Goal: Use online tool/utility: Utilize a website feature to perform a specific function

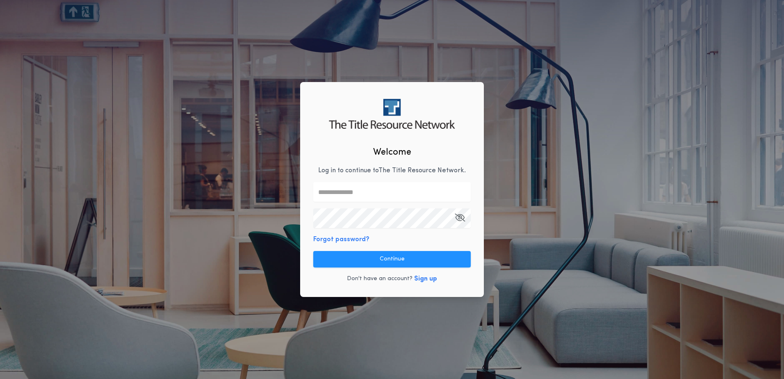
click at [387, 194] on input "text" at bounding box center [392, 192] width 158 height 20
type input "**********"
click at [459, 218] on icon "button" at bounding box center [460, 217] width 10 height 0
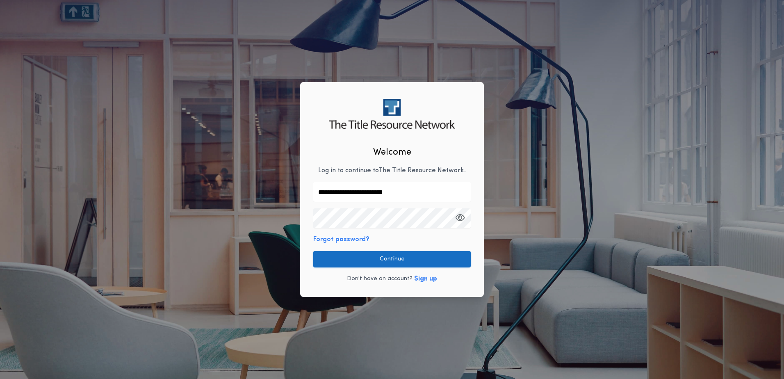
click at [373, 260] on button "Continue" at bounding box center [392, 259] width 158 height 16
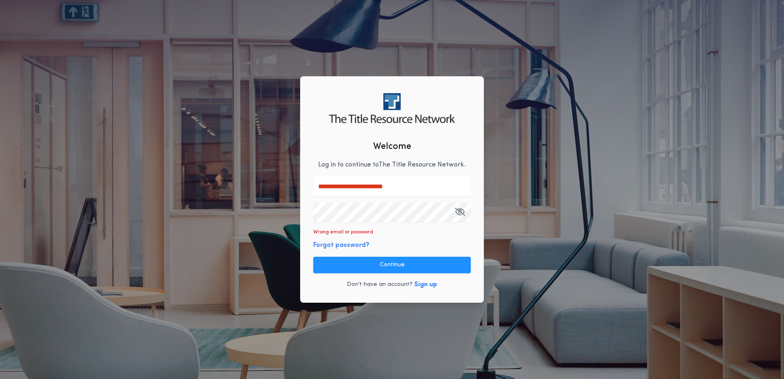
click at [459, 212] on icon "button" at bounding box center [460, 212] width 10 height 0
click at [407, 263] on button "Continue" at bounding box center [392, 265] width 158 height 16
click at [457, 212] on icon "button" at bounding box center [460, 212] width 10 height 0
click at [378, 265] on button "Continue" at bounding box center [392, 265] width 158 height 16
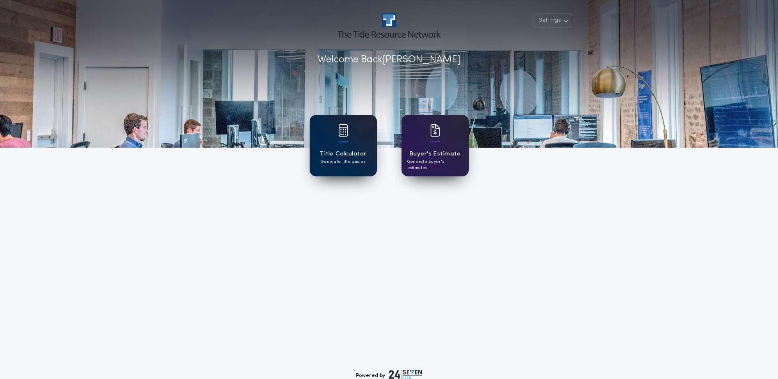
click at [345, 139] on div at bounding box center [343, 135] width 10 height 23
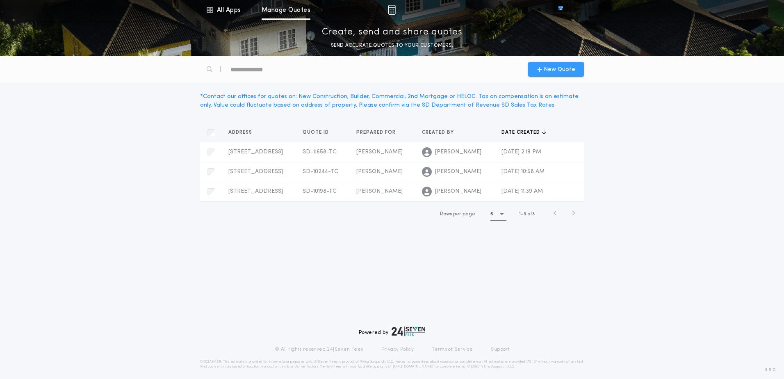
click at [550, 69] on span "New Quote" at bounding box center [560, 69] width 32 height 9
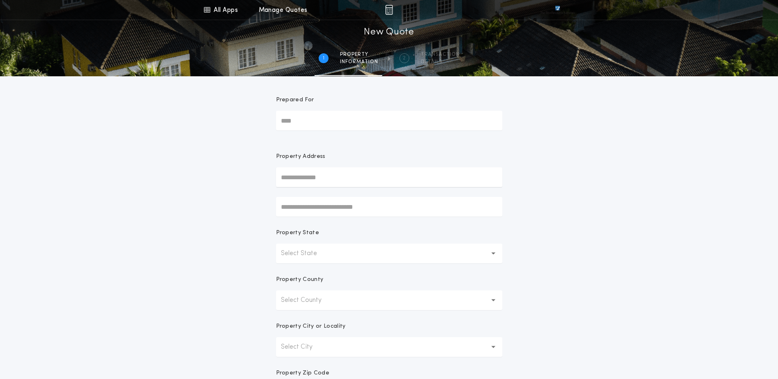
click at [322, 126] on input "Prepared For" at bounding box center [389, 121] width 226 height 20
type input "*"
type input "**********"
click at [494, 252] on icon "button" at bounding box center [493, 253] width 5 height 3
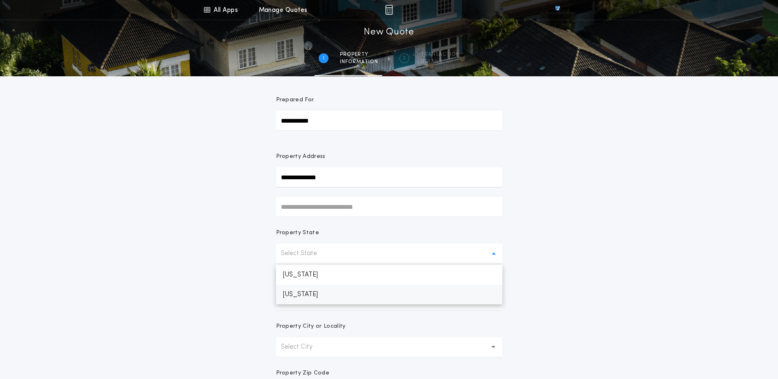
click at [335, 296] on p "[US_STATE]" at bounding box center [389, 295] width 226 height 20
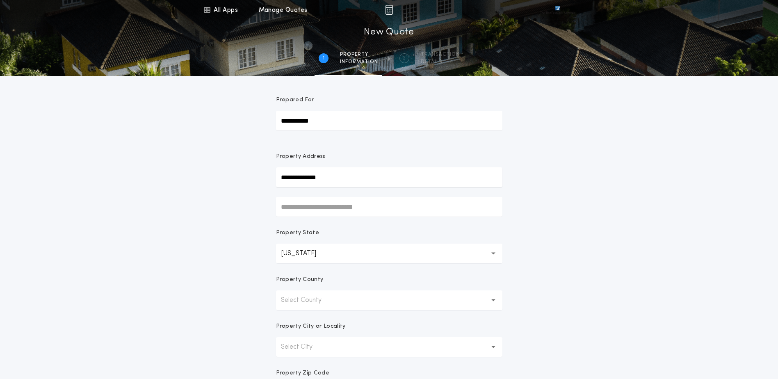
click at [494, 300] on icon "button" at bounding box center [493, 300] width 5 height 2
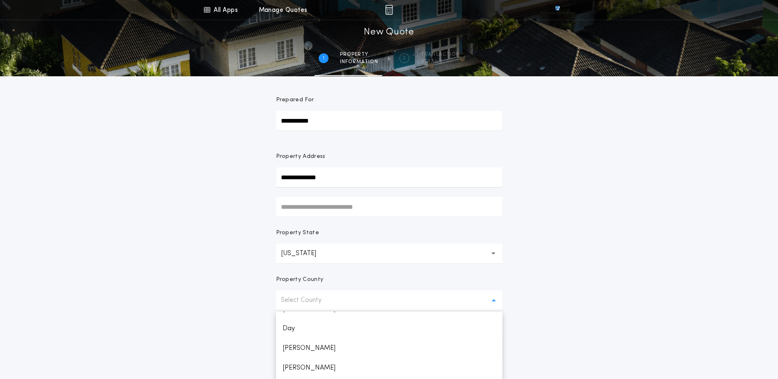
scroll to position [328, 0]
click at [297, 347] on p "[PERSON_NAME]" at bounding box center [389, 348] width 226 height 20
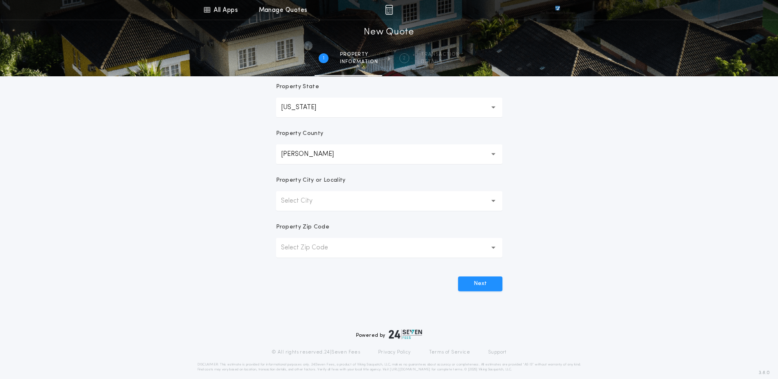
scroll to position [155, 0]
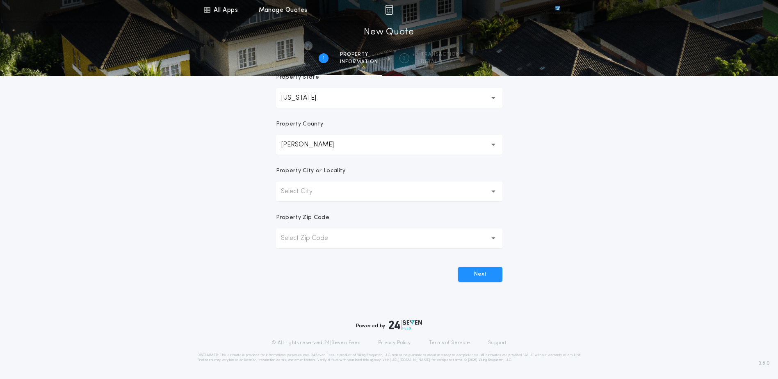
click at [402, 194] on button "Select City" at bounding box center [389, 192] width 226 height 20
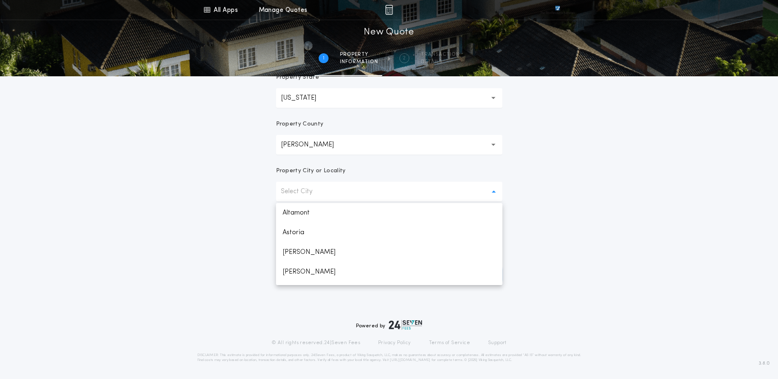
scroll to position [36, 0]
click at [303, 275] on p "[PERSON_NAME]" at bounding box center [389, 275] width 226 height 20
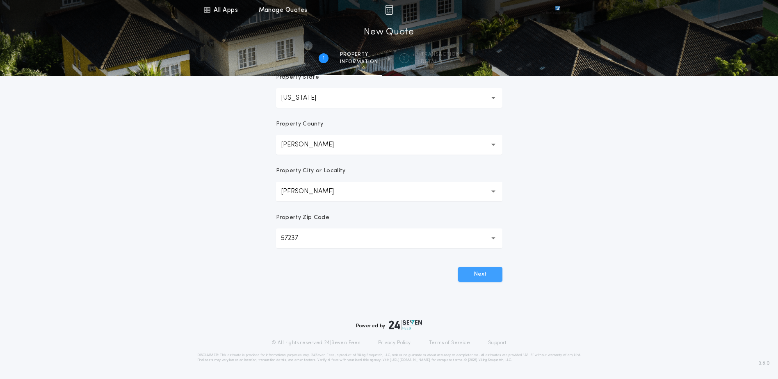
click at [482, 276] on button "Next" at bounding box center [480, 274] width 44 height 15
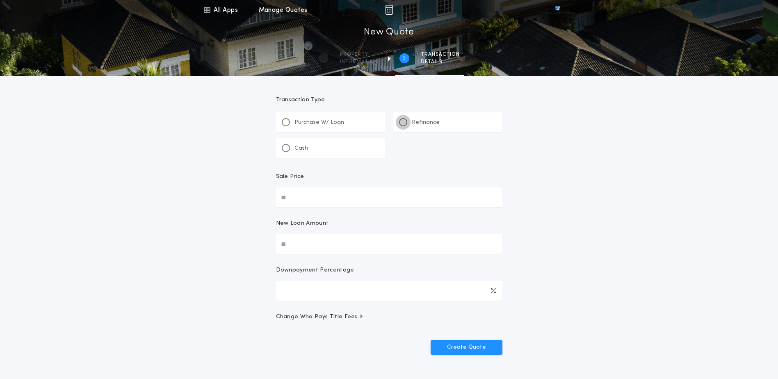
click at [402, 123] on div at bounding box center [403, 122] width 4 height 4
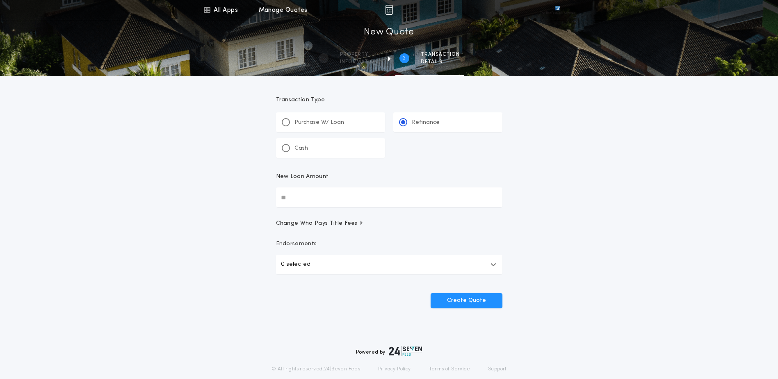
click at [355, 200] on input "New Loan Amount" at bounding box center [389, 197] width 226 height 20
type input "********"
click at [471, 301] on button "Create Quote" at bounding box center [467, 300] width 72 height 15
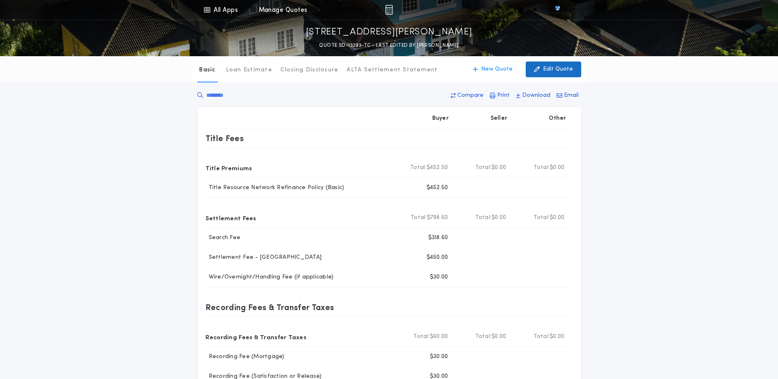
click at [548, 68] on p "Edit Quote" at bounding box center [558, 69] width 30 height 8
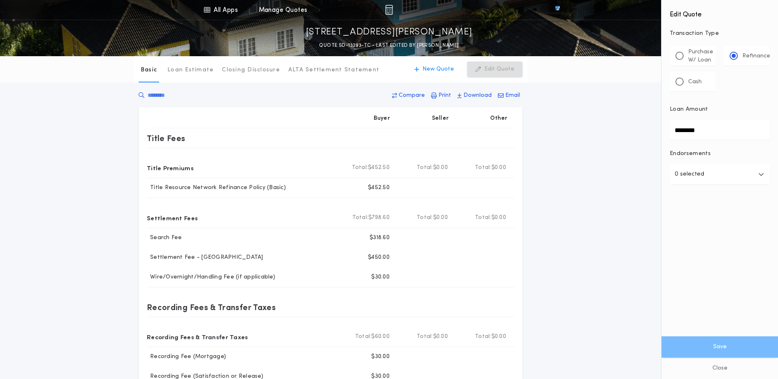
drag, startPoint x: 672, startPoint y: 128, endPoint x: 647, endPoint y: 130, distance: 24.7
click at [647, 130] on div "All Apps Title Calculator Buyer's Estimate Menu All Apps Manage Quotes [STREET_…" at bounding box center [389, 272] width 778 height 545
type input "********"
click at [662, 336] on button "Save" at bounding box center [720, 346] width 117 height 21
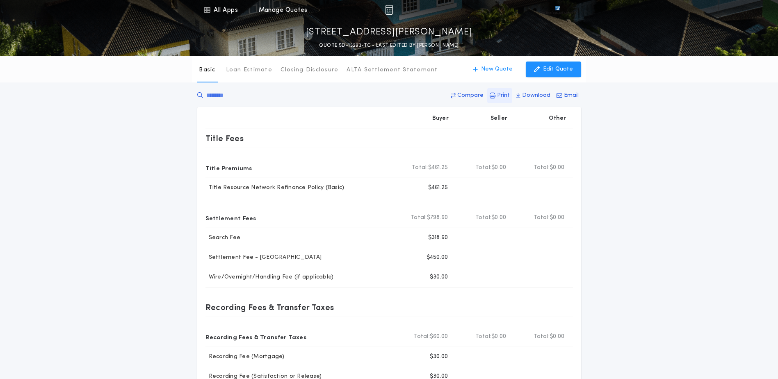
click at [496, 95] on icon "button" at bounding box center [493, 96] width 6 height 6
